Goal: Information Seeking & Learning: Find specific fact

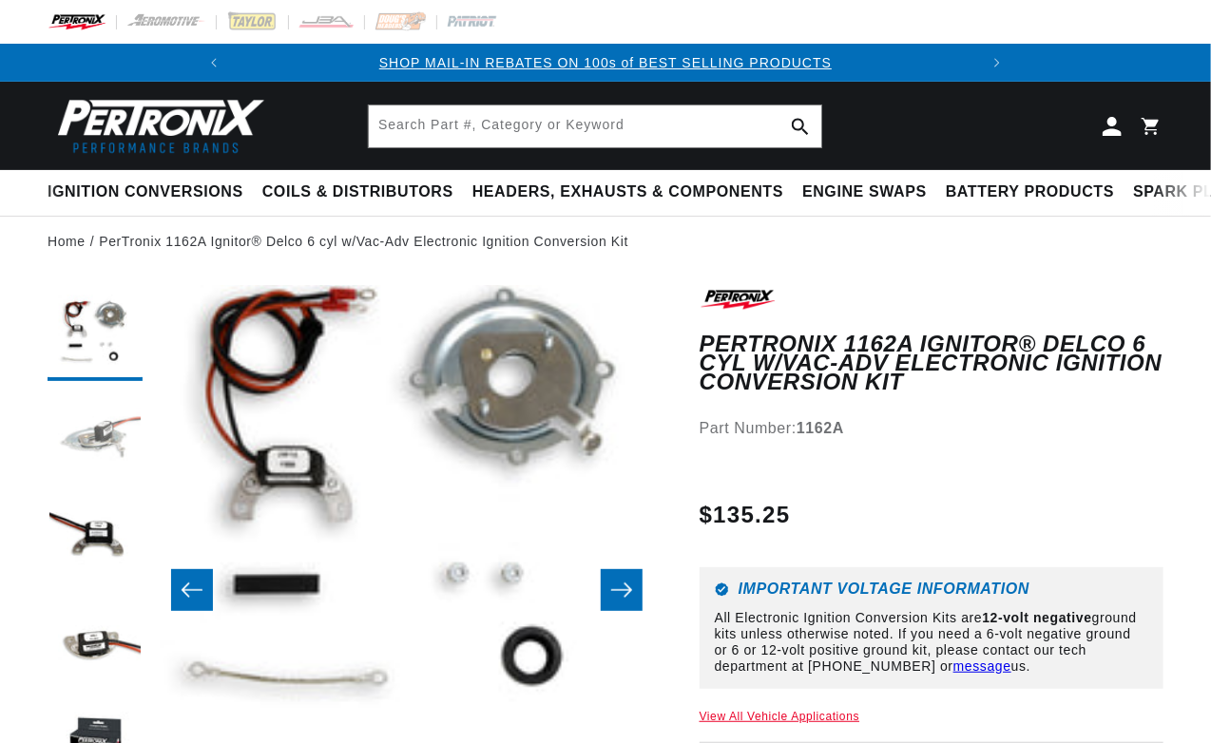
click at [89, 451] on button "Load image 2 in gallery view" at bounding box center [95, 438] width 95 height 95
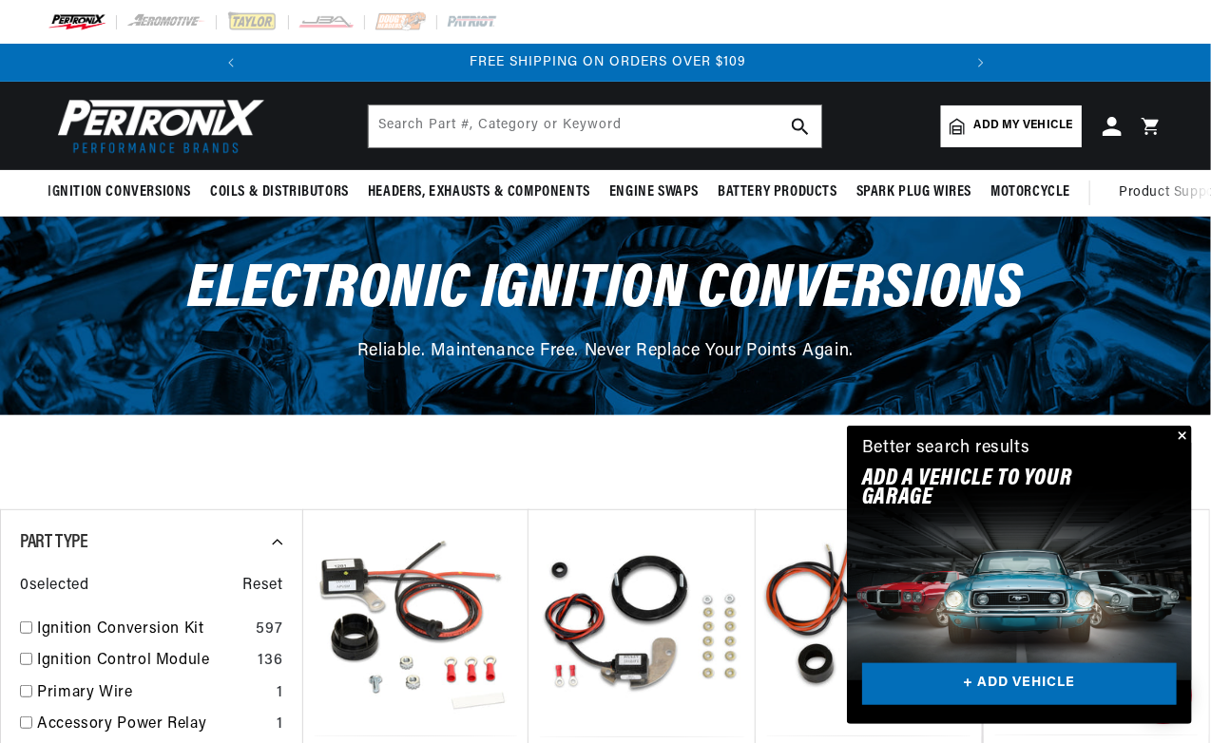
scroll to position [0, 710]
click at [979, 137] on link "Add my vehicle" at bounding box center [1011, 127] width 141 height 42
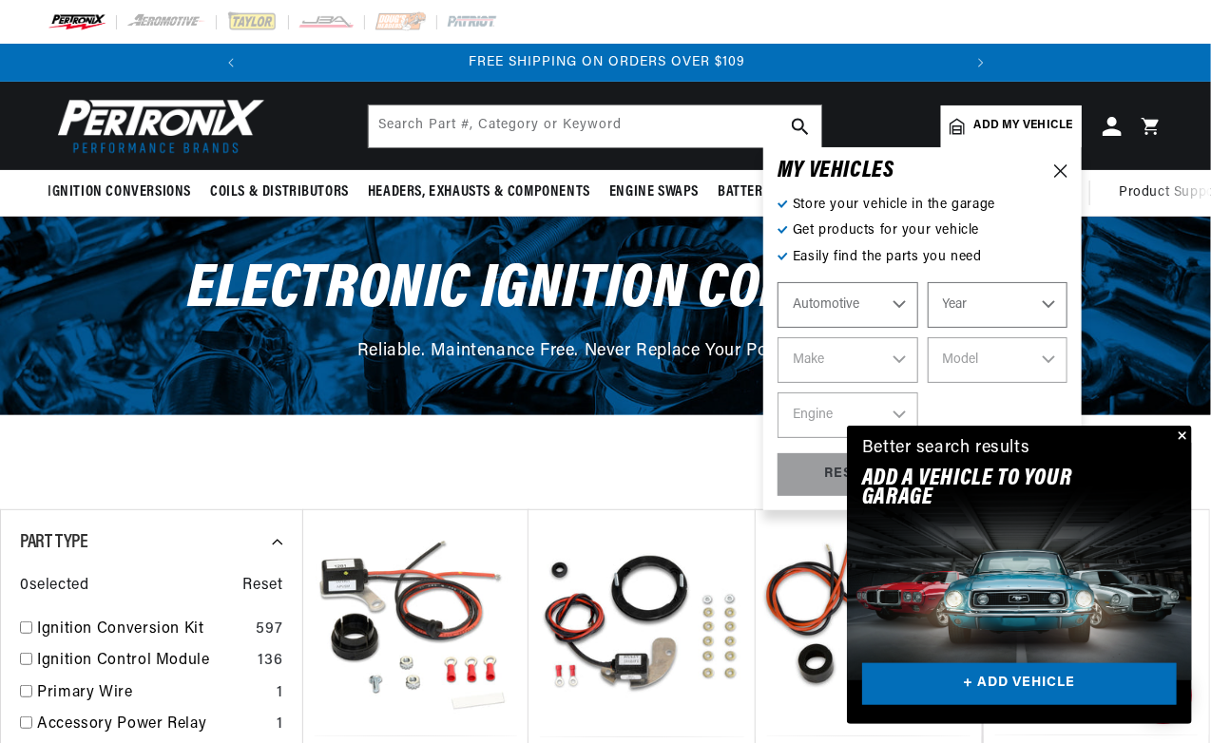
click at [928, 282] on select "Year 2022 2021 2020 2019 2018 2017 2016 2015 2014 2013 2012 2011 2010 2009 2008…" at bounding box center [998, 305] width 141 height 46
select select "1964"
click option "1964" at bounding box center [0, 0] width 0 height 0
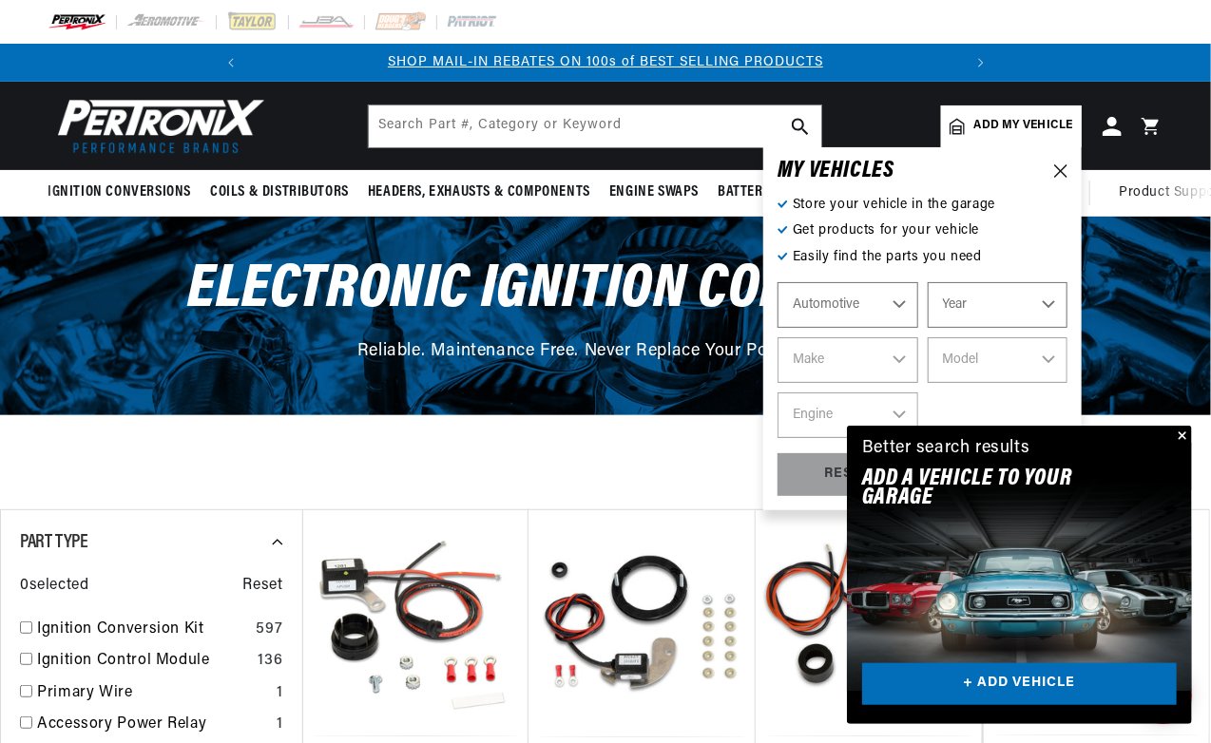
select select "1964"
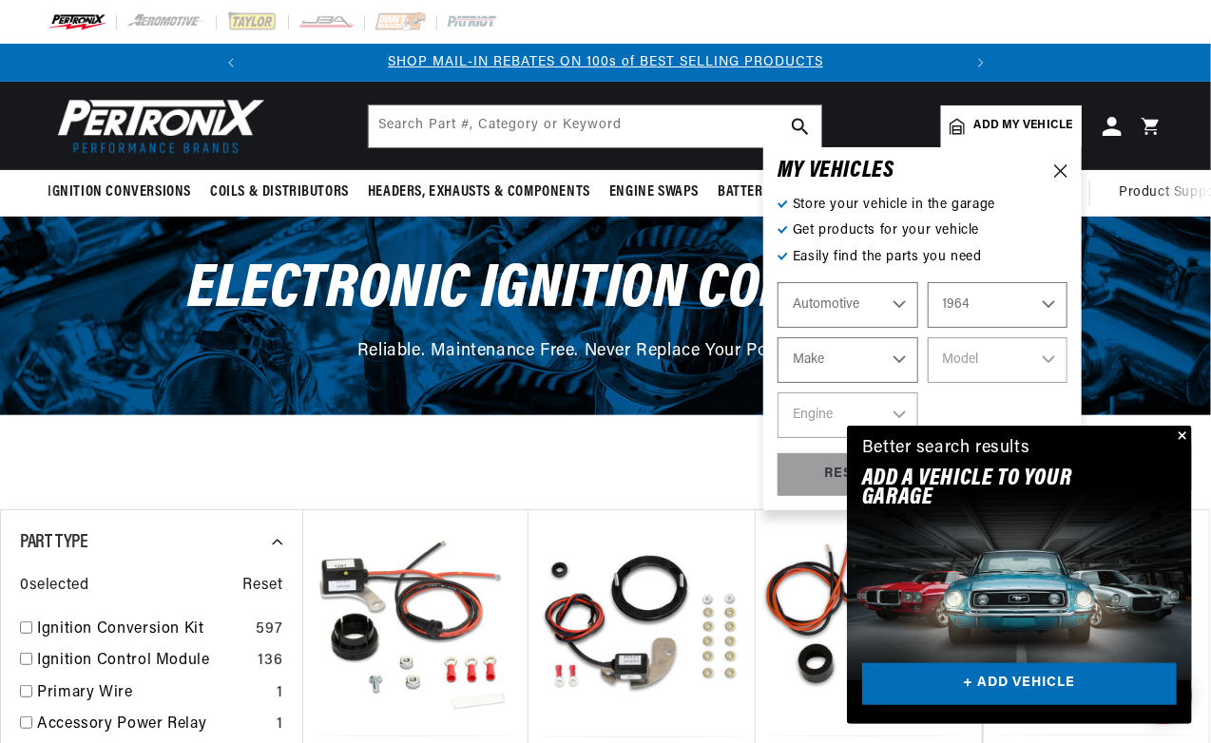
click at [778, 338] on select "Make American Motors Aston Martin Austin Austin Healey Bentley Buick Cadillac C…" at bounding box center [848, 361] width 141 height 46
select select "Chevrolet"
click option "Chevrolet" at bounding box center [0, 0] width 0 height 0
select select "Chevrolet"
click at [928, 338] on select "Model Bel Air Biscayne C10 Pickup C20 Pickup C30 Pickup Chevelle Chevy II Corva…" at bounding box center [998, 361] width 141 height 46
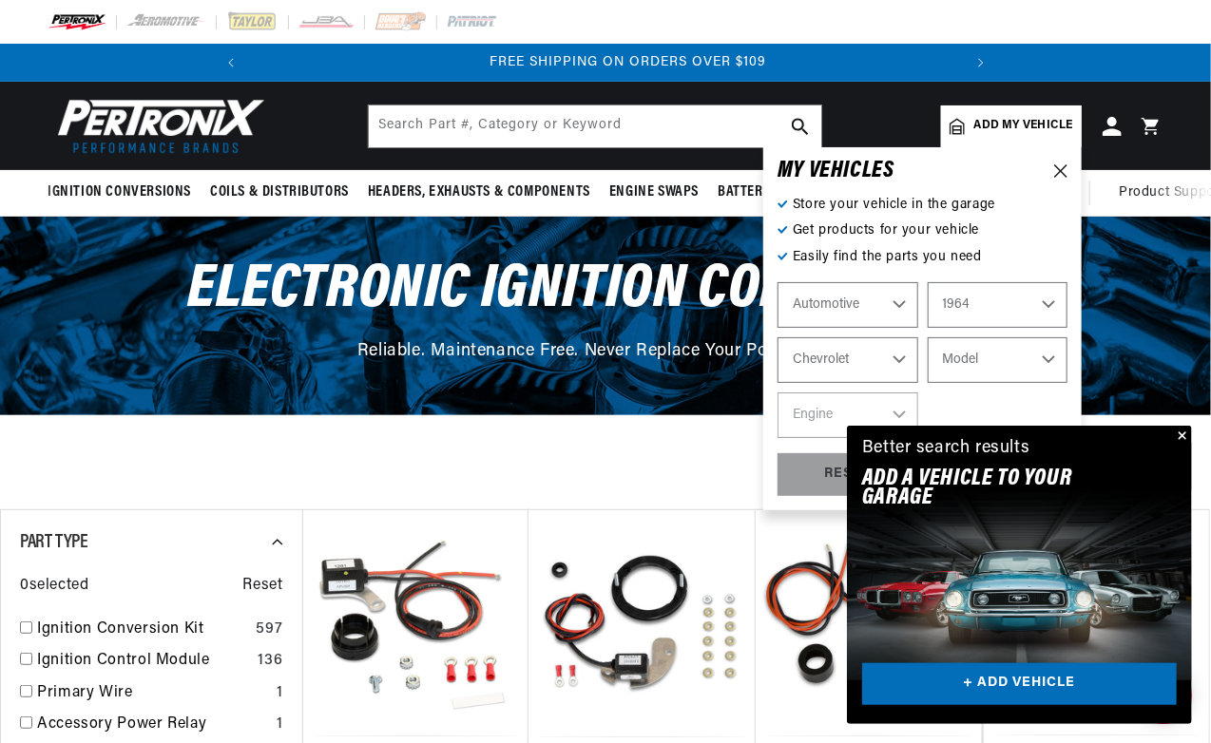
select select "Corvair"
click option "Corvair" at bounding box center [0, 0] width 0 height 0
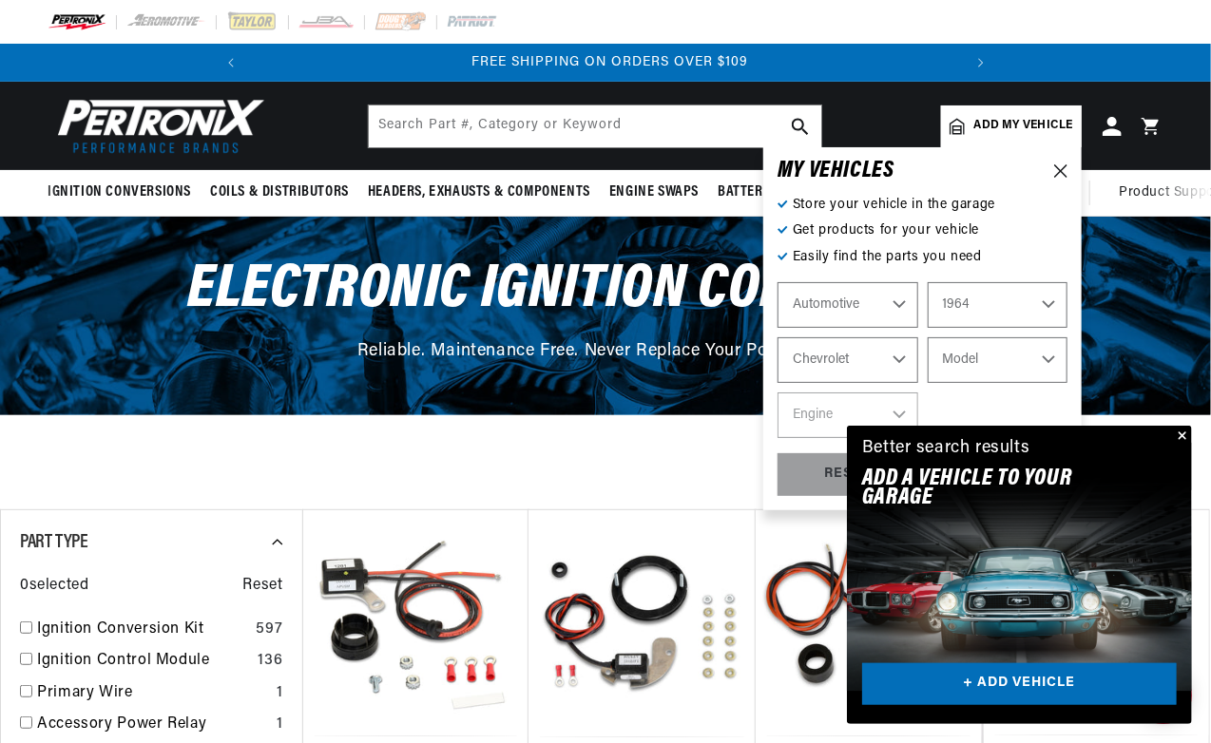
select select "Corvair"
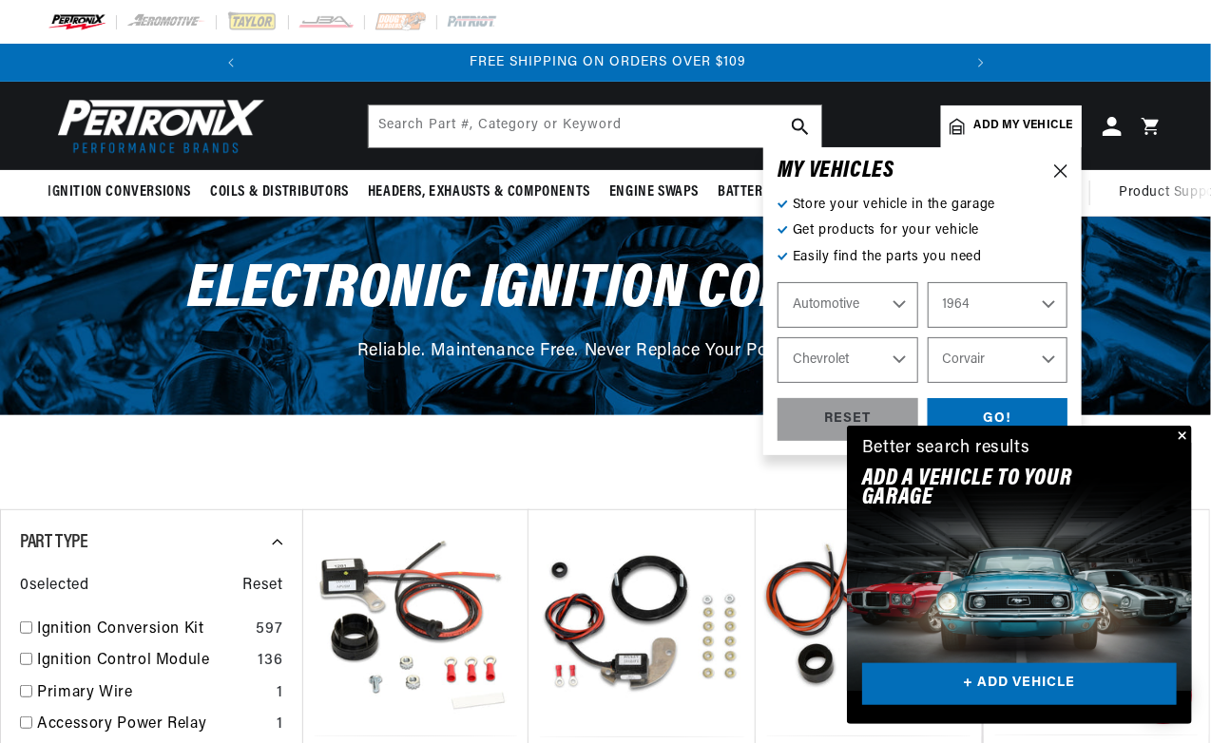
scroll to position [0, 710]
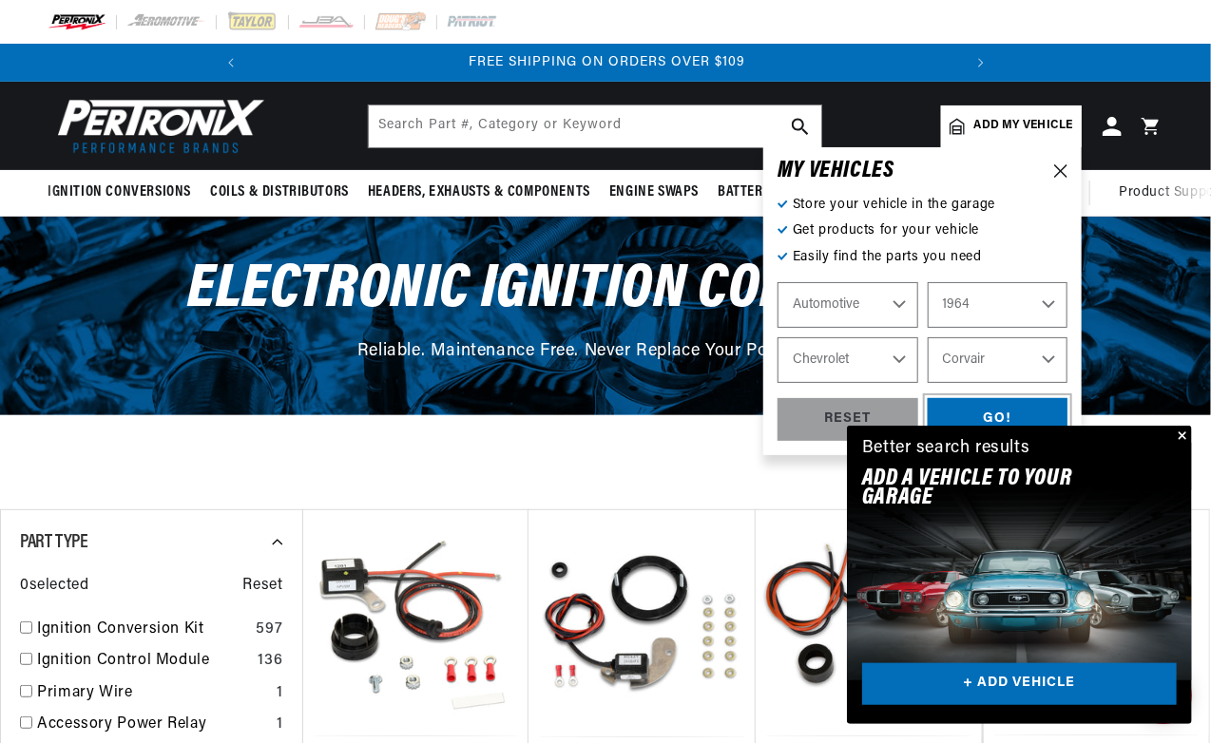
click at [1006, 412] on div "GO!" at bounding box center [998, 419] width 141 height 43
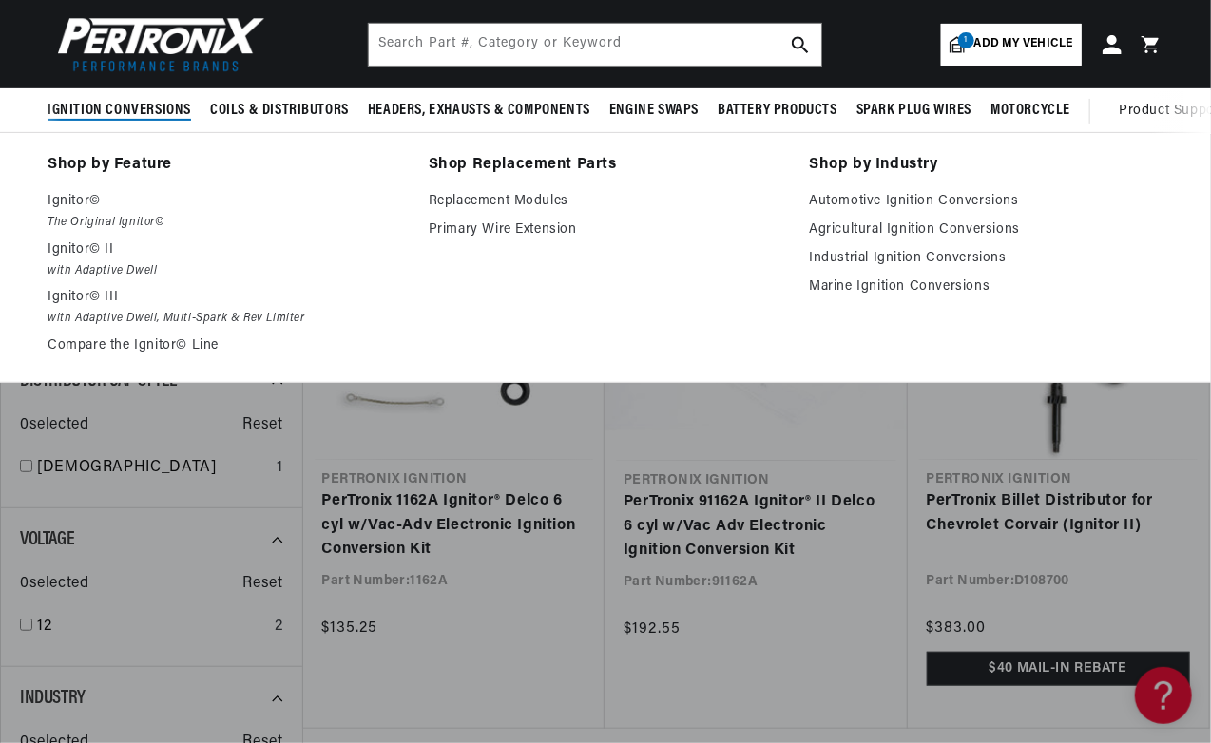
scroll to position [0, 710]
click at [123, 103] on span "Ignition Conversions" at bounding box center [120, 111] width 144 height 20
click at [93, 117] on span "Ignition Conversions" at bounding box center [120, 111] width 144 height 20
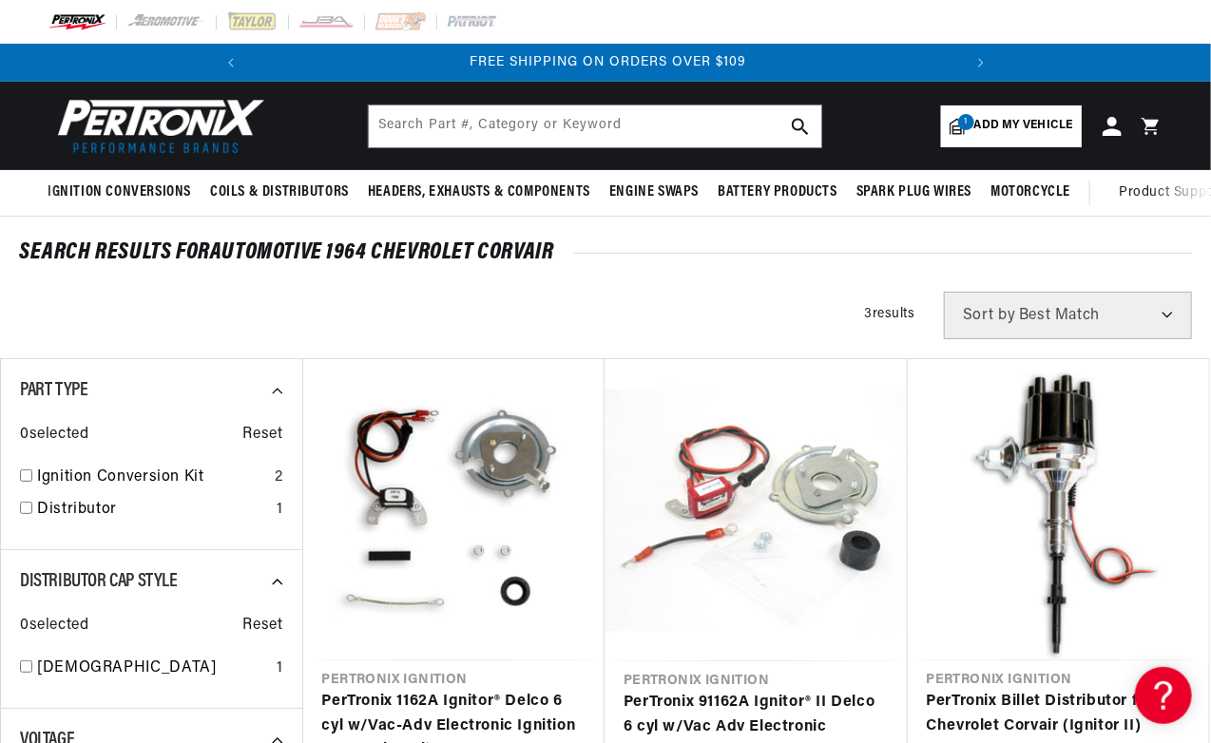
scroll to position [0, 710]
click at [164, 110] on img at bounding box center [157, 126] width 219 height 66
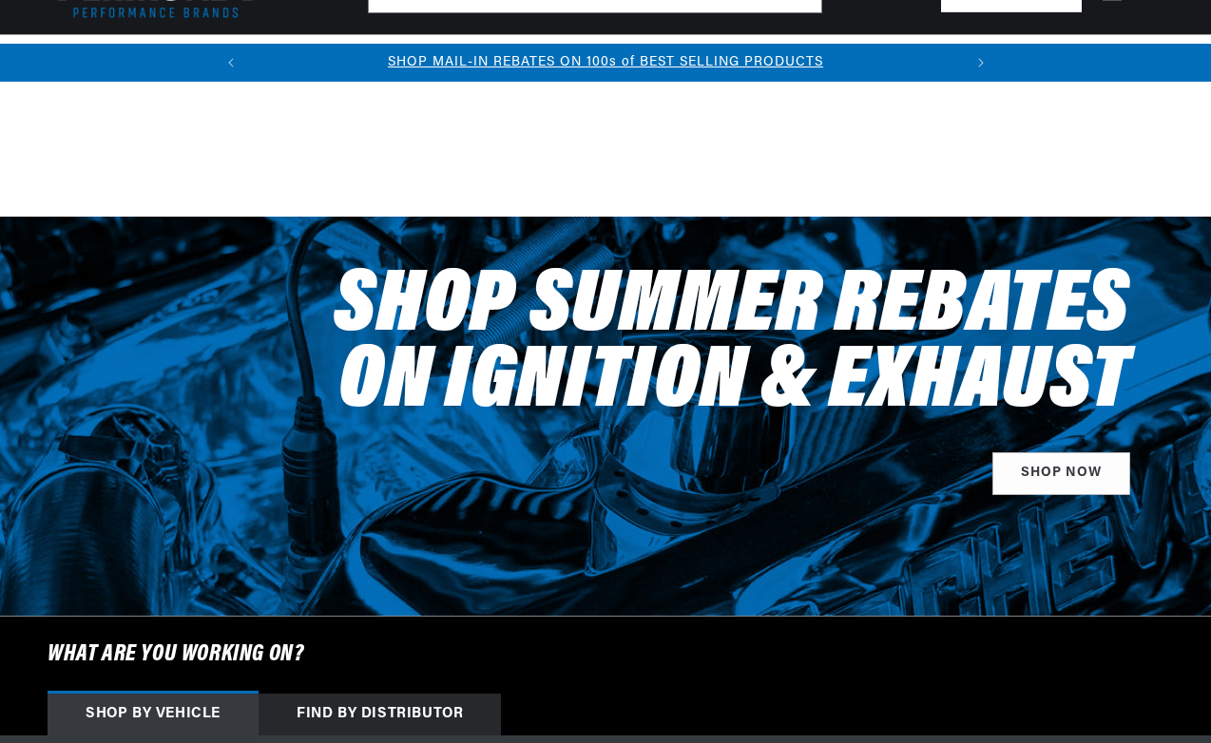
select select "1964"
select select "Chevrolet"
select select "Corvair"
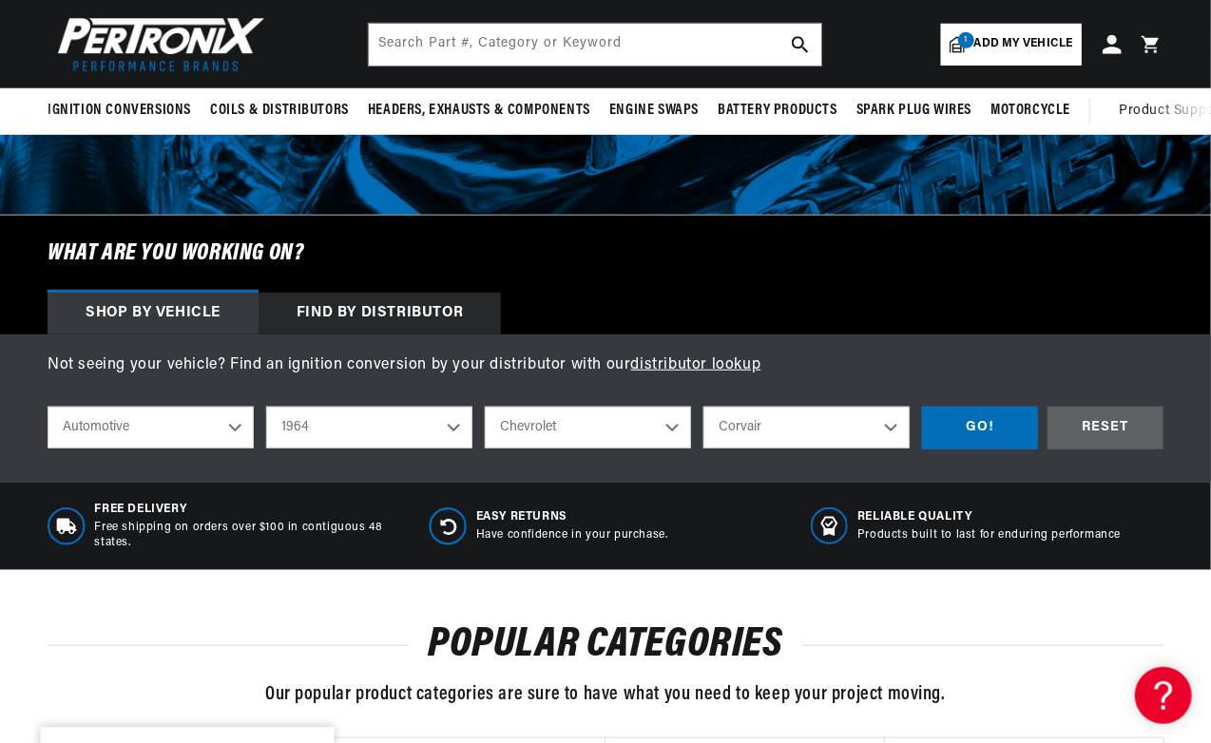
scroll to position [0, 710]
click at [990, 442] on div "GO!" at bounding box center [980, 428] width 116 height 43
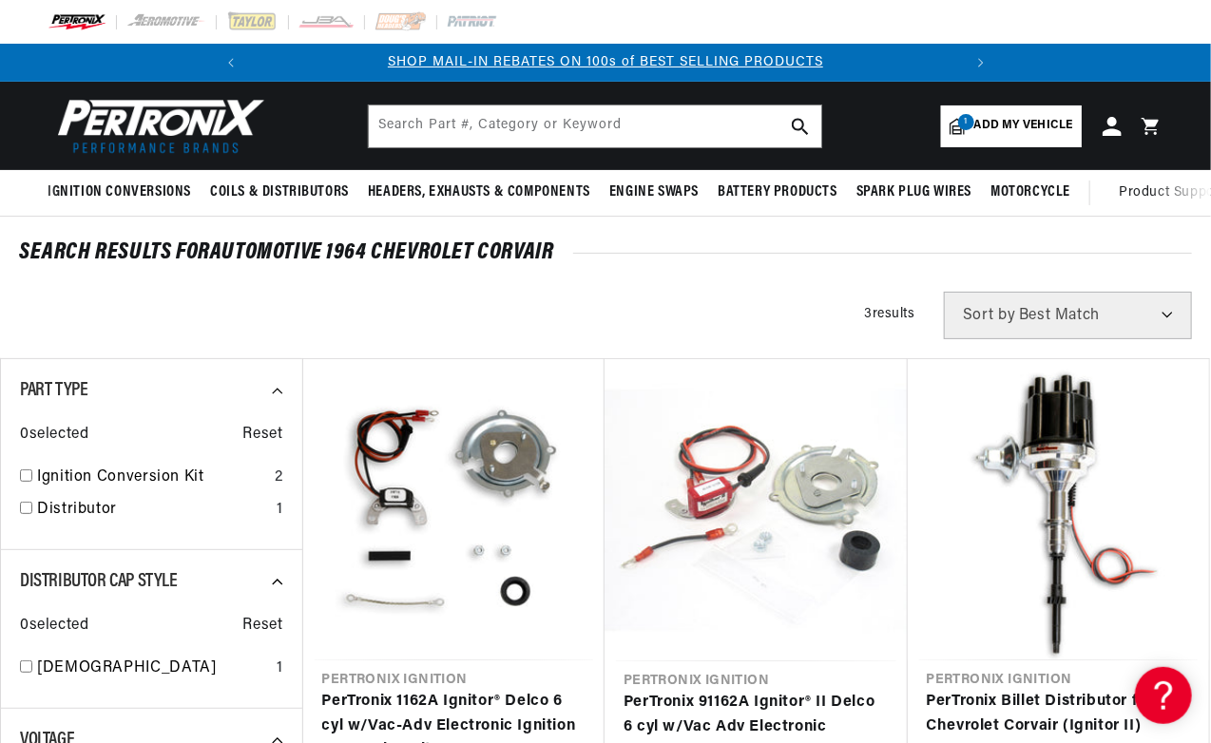
click at [127, 142] on img at bounding box center [157, 126] width 219 height 66
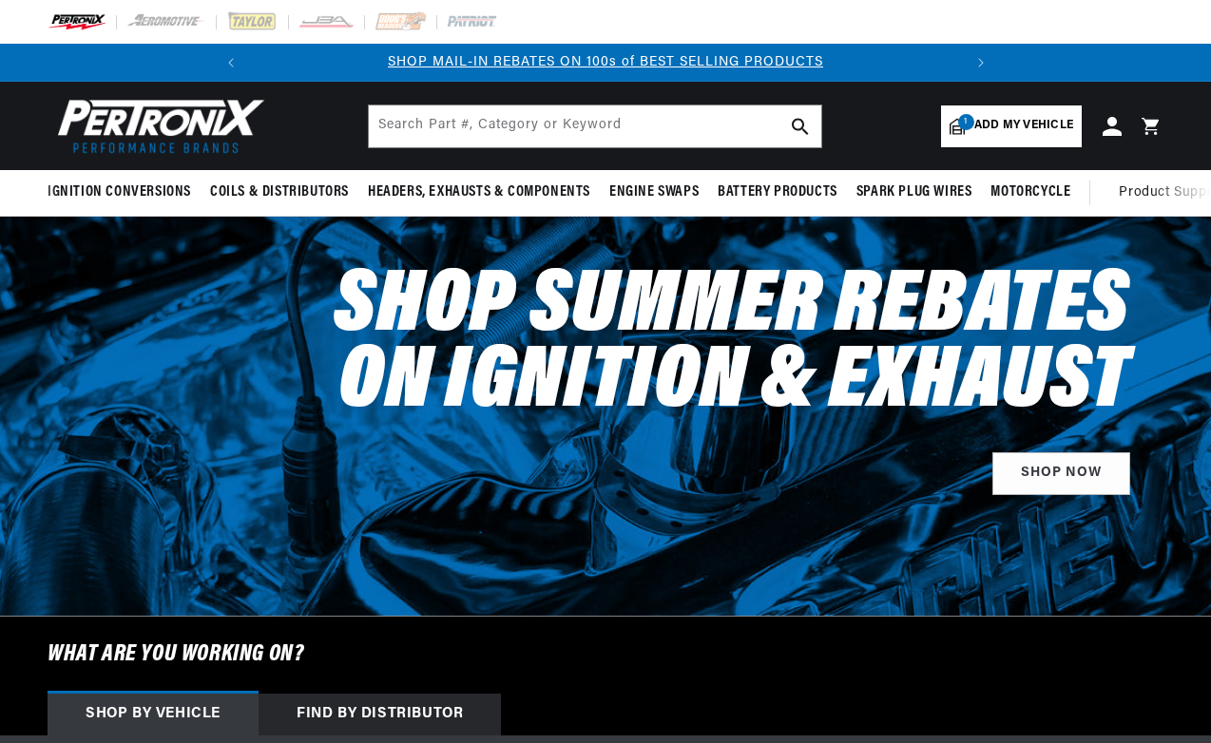
select select "1964"
select select "Chevrolet"
select select "Corvair"
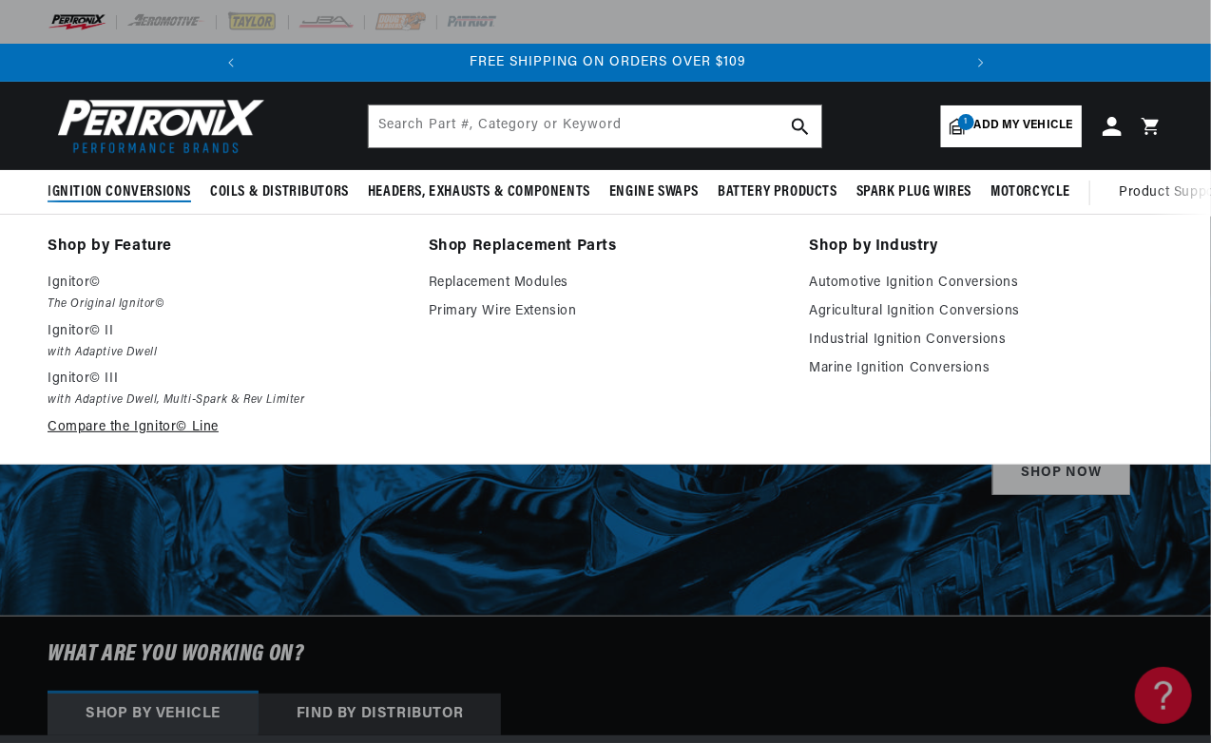
click at [125, 439] on link "Compare the Ignitor© Line" at bounding box center [225, 427] width 355 height 23
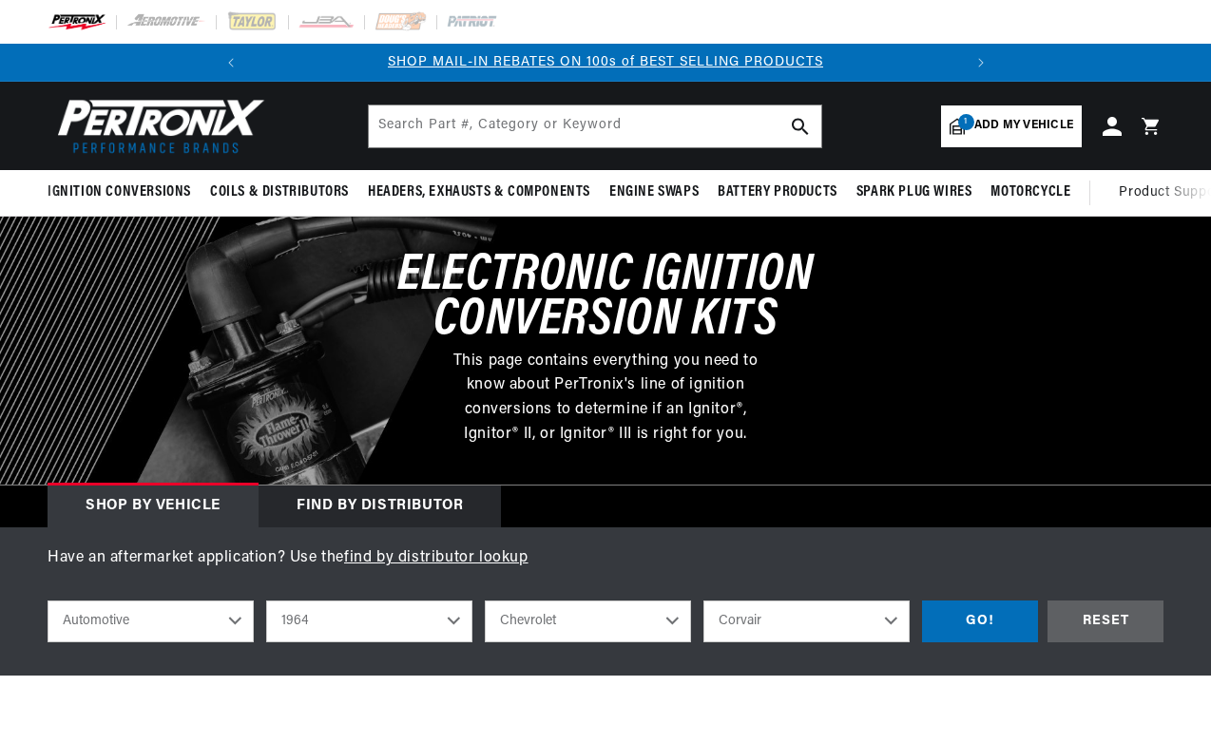
select select "1964"
select select "Chevrolet"
select select "Corvair"
click at [974, 641] on div "GO!" at bounding box center [980, 622] width 116 height 43
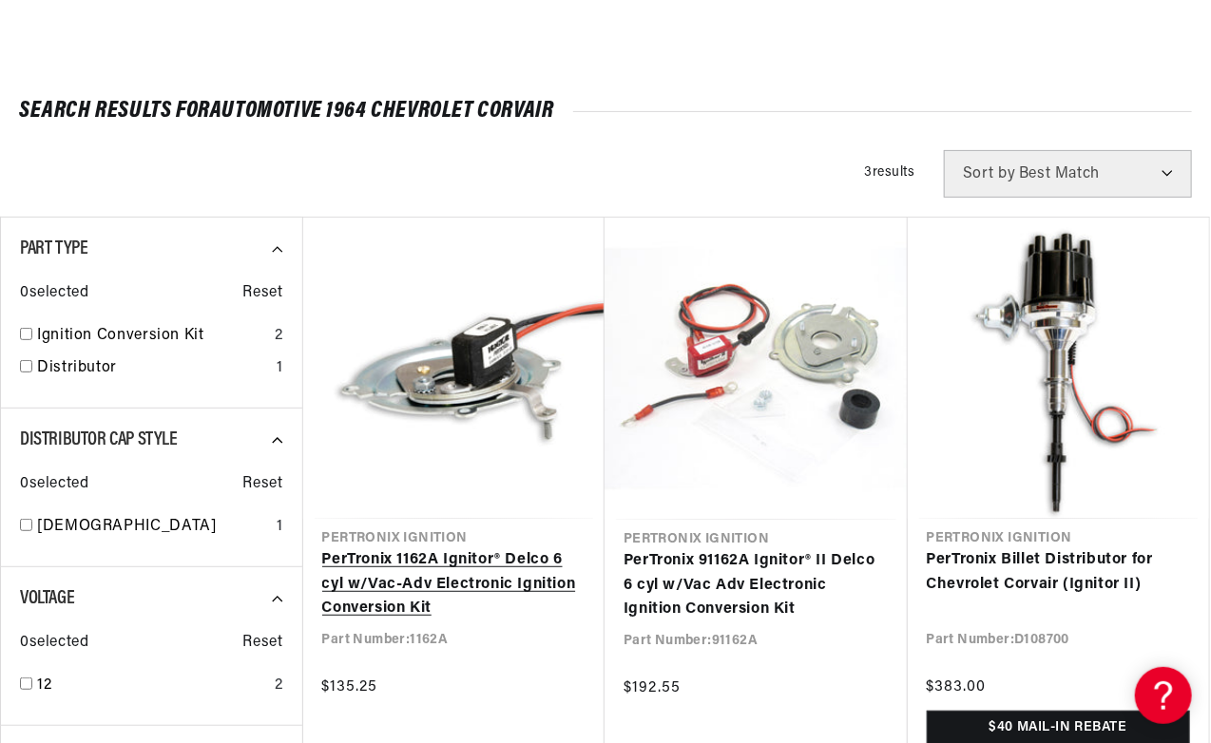
scroll to position [300, 0]
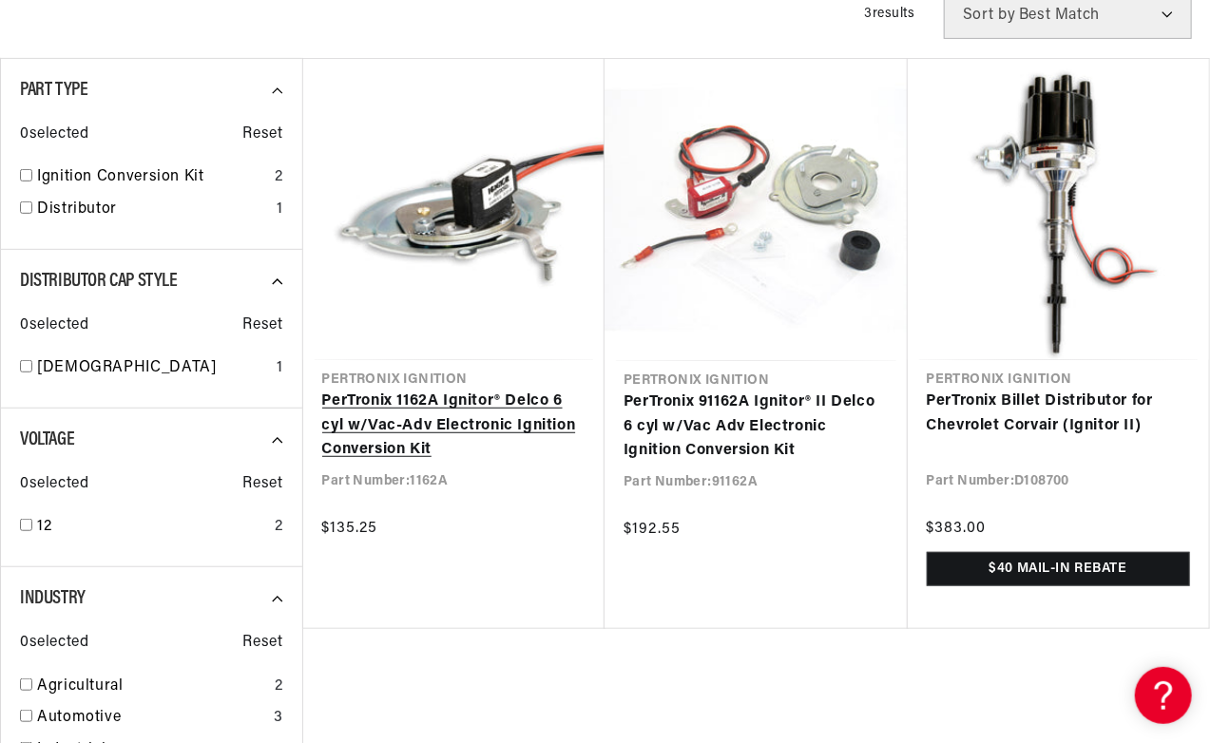
click at [405, 421] on link "PerTronix 1162A Ignitor® Delco 6 cyl w/Vac-Adv Electronic Ignition Conversion K…" at bounding box center [454, 426] width 264 height 73
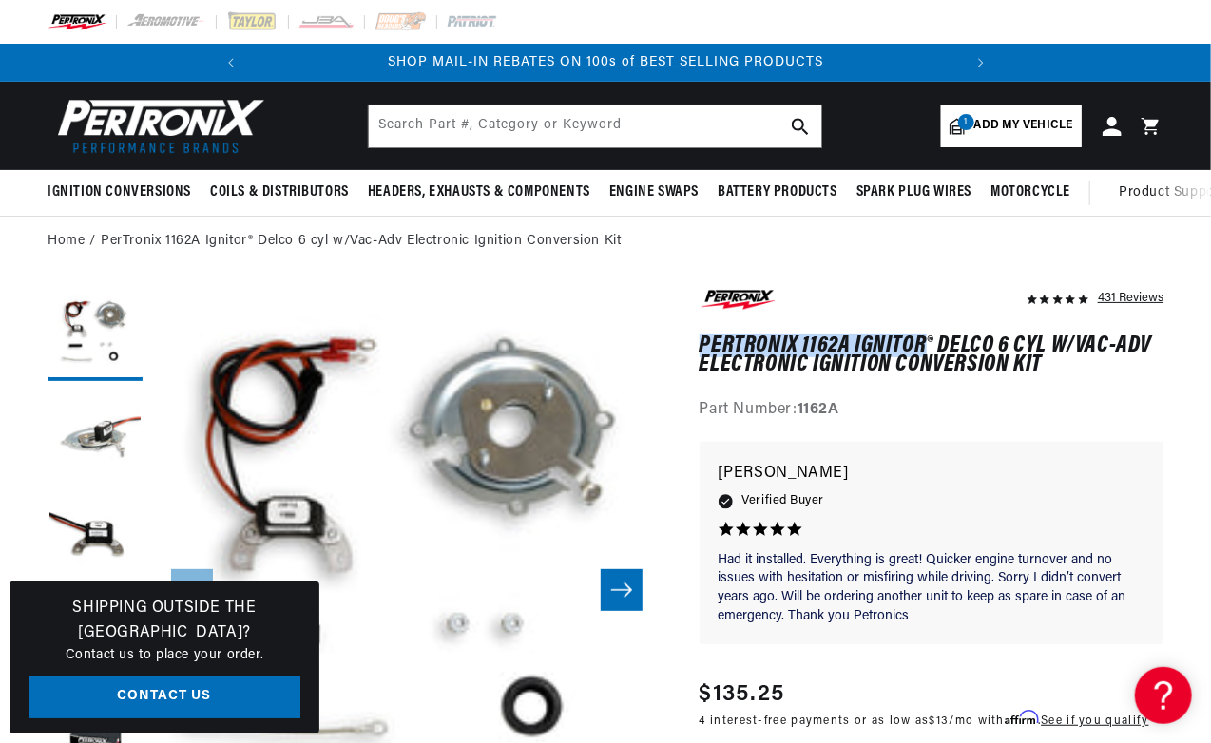
drag, startPoint x: 704, startPoint y: 359, endPoint x: 929, endPoint y: 350, distance: 225.5
click at [929, 350] on h1 "PerTronix 1162A Ignitor® Delco 6 cyl w/Vac-Adv Electronic Ignition Conversion K…" at bounding box center [932, 356] width 464 height 39
copy h1 "PerTronix 1162A Ignitor"
